Goal: Information Seeking & Learning: Learn about a topic

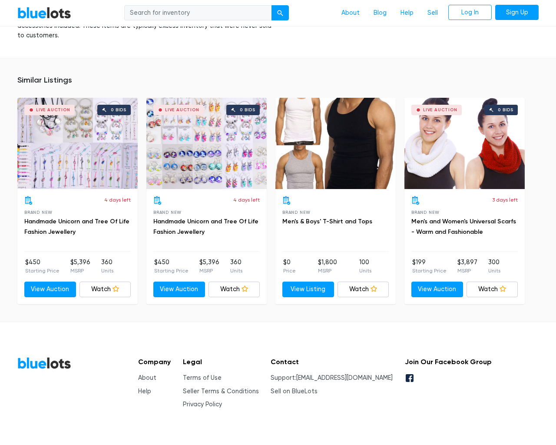
scroll to position [651, 0]
type input "the"
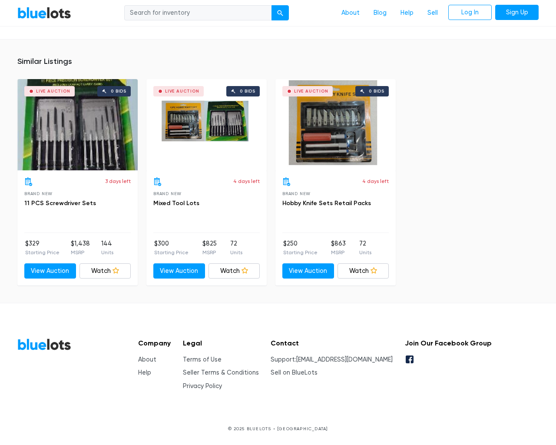
scroll to position [570, 0]
type input "the"
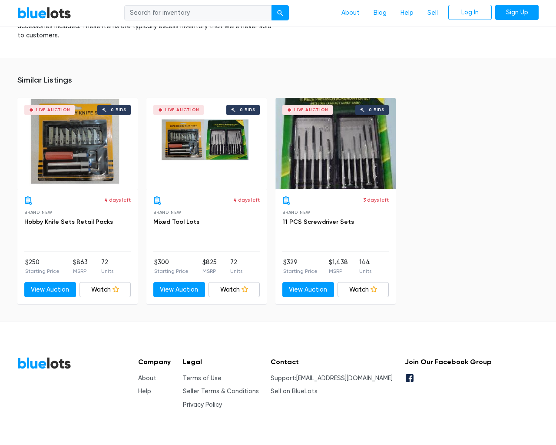
scroll to position [541, 0]
type input "the"
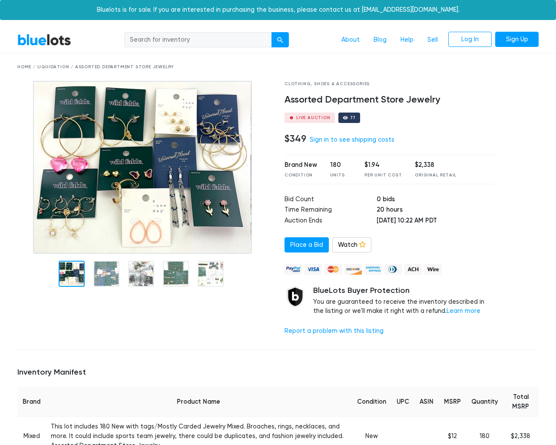
scroll to position [588, 0]
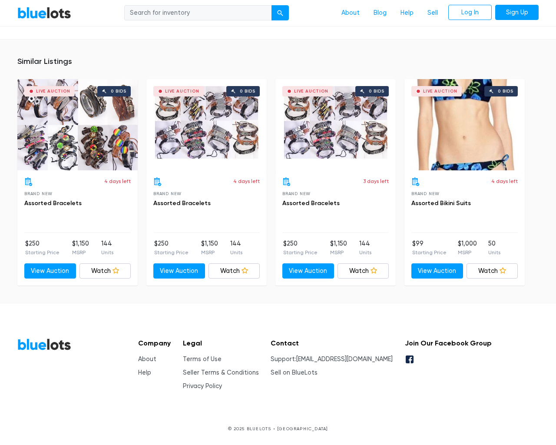
type input "the"
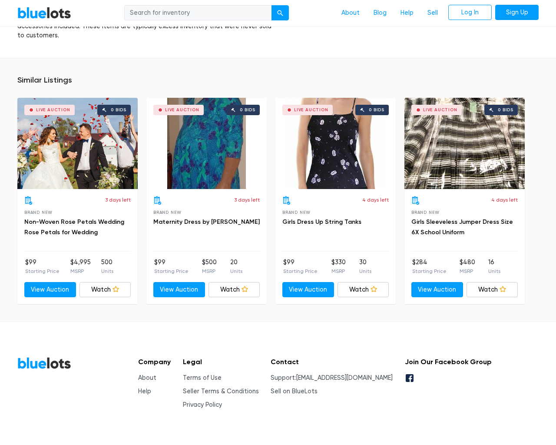
scroll to position [804, 0]
type input "the"
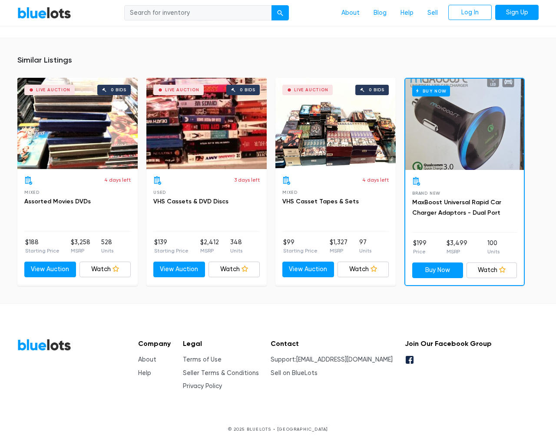
scroll to position [6839, 0]
type input "the"
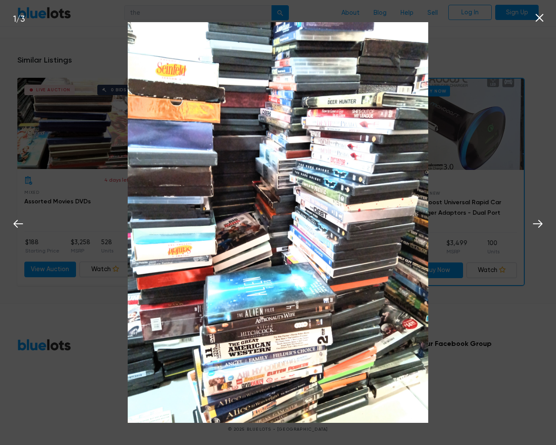
scroll to position [6839, 0]
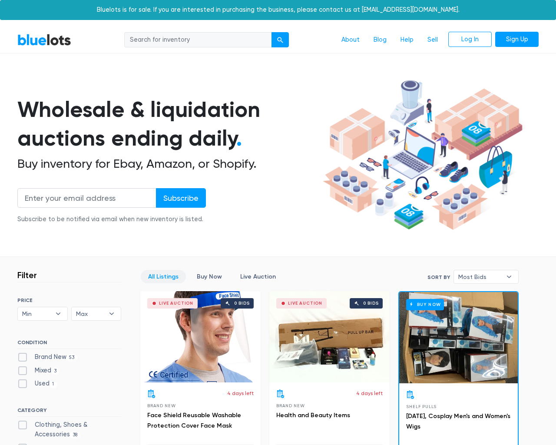
scroll to position [3705, 0]
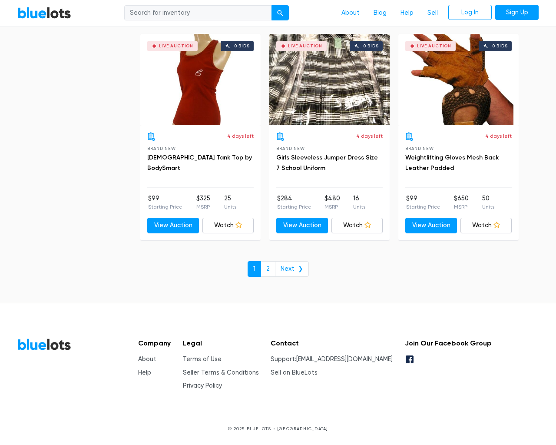
type input "the"
type input "[EMAIL_ADDRESS][DOMAIN_NAME]"
type input "e"
checkbox New"] "false"
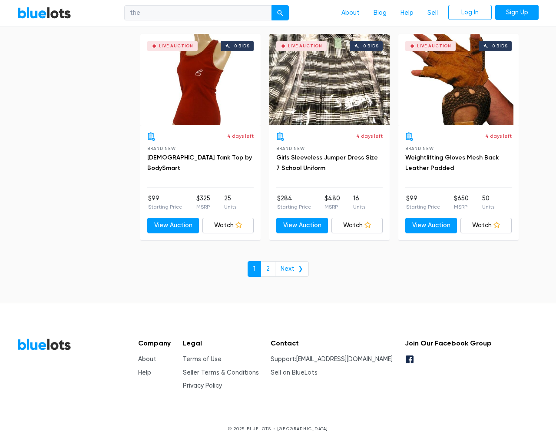
checkbox input "false"
checkbox Accessories"] "false"
checkbox Goods"] "false"
checkbox input "false"
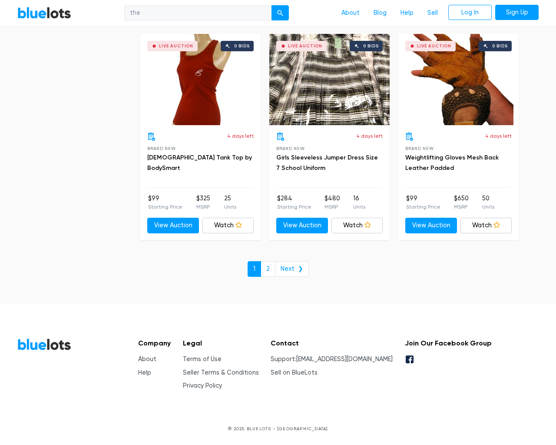
checkbox Merchandise"] "false"
checkbox Beauty"] "false"
checkbox Baby"] "false"
checkbox input "false"
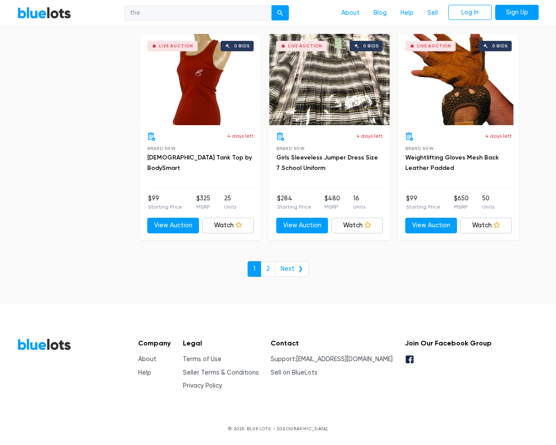
type input "e"
select select "10000"
select select "50000"
select select "ending_soonest"
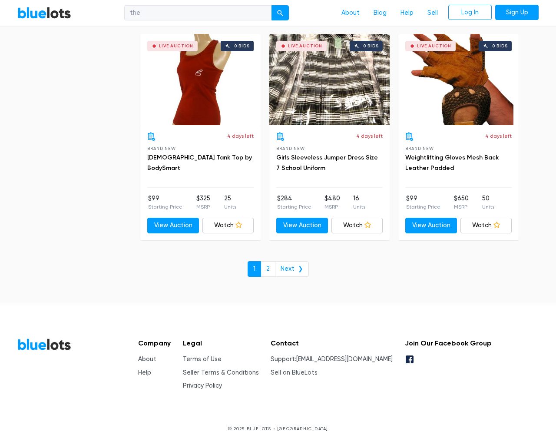
select select "50000"
select select "highest_price"
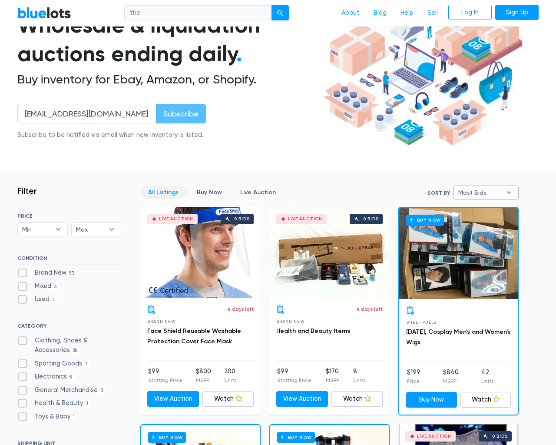
type input "e"
checkbox New"] "false"
checkbox input "false"
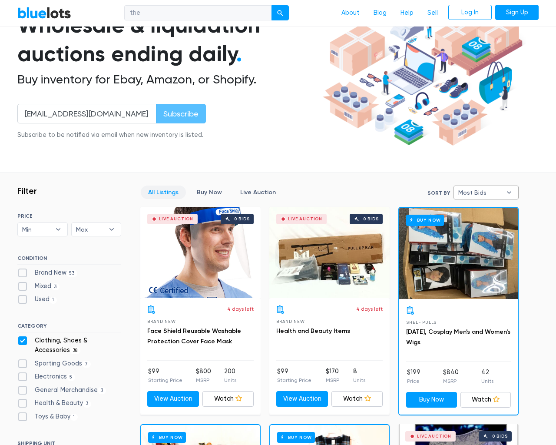
checkbox Accessories"] "false"
checkbox Goods"] "false"
checkbox input "false"
checkbox Merchandise"] "false"
checkbox Beauty"] "false"
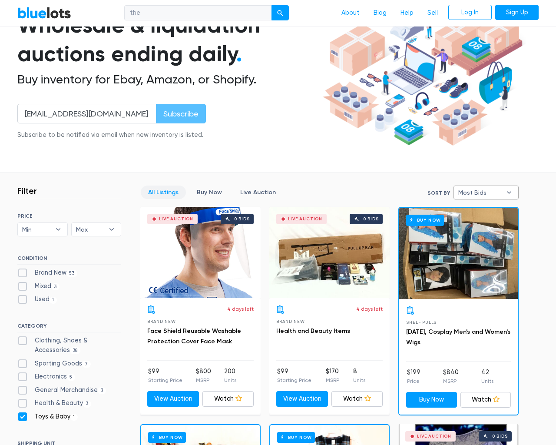
checkbox Baby"] "false"
checkbox input "false"
type input "e"
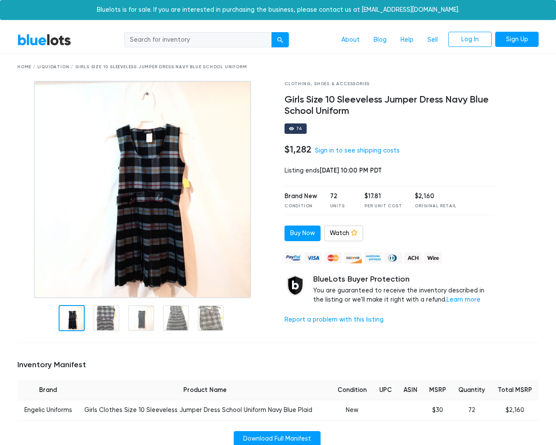
scroll to position [545, 0]
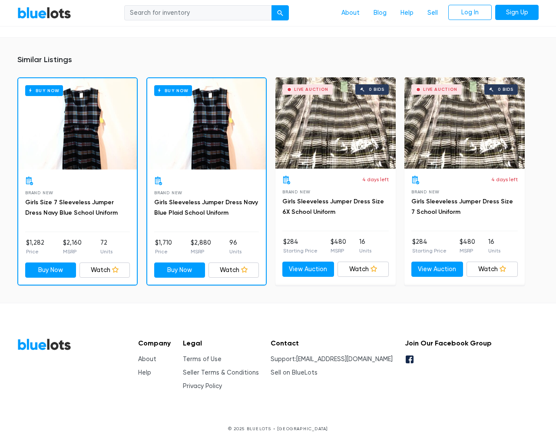
type input "the"
